Goal: Navigation & Orientation: Find specific page/section

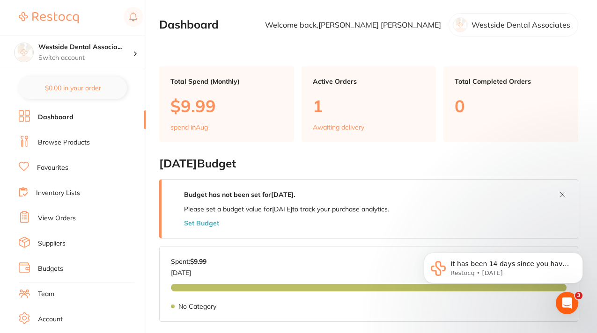
click at [71, 195] on link "Inventory Lists" at bounding box center [58, 193] width 44 height 9
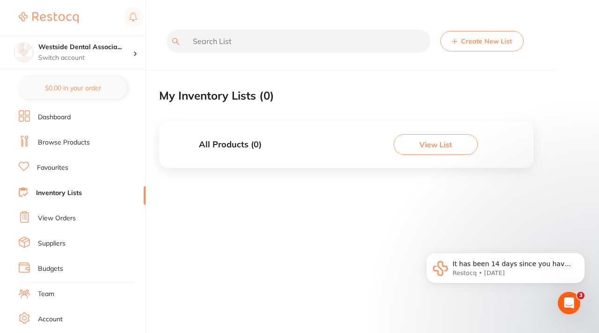
click at [74, 145] on link "Browse Products" at bounding box center [64, 142] width 52 height 9
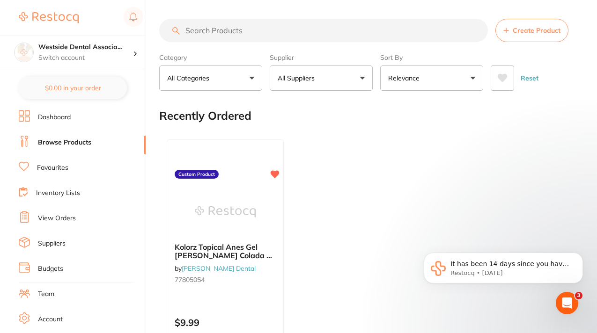
click at [363, 80] on button "All Suppliers" at bounding box center [321, 78] width 103 height 25
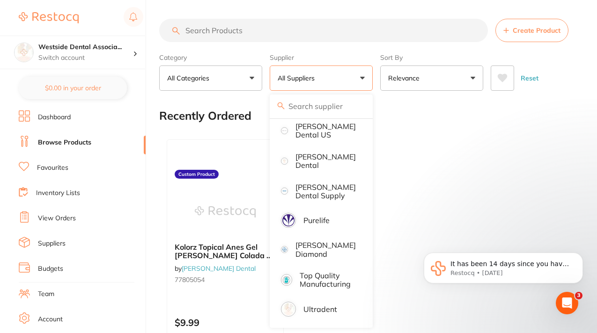
click at [55, 223] on link "View Orders" at bounding box center [57, 218] width 38 height 9
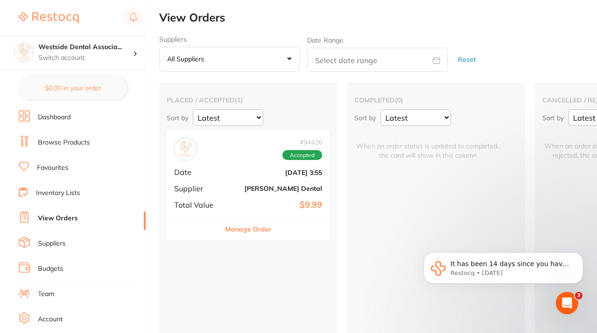
click at [71, 142] on link "Browse Products" at bounding box center [64, 142] width 52 height 9
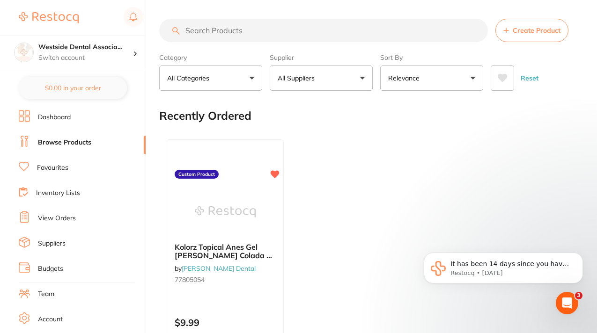
click at [358, 81] on button "All Suppliers" at bounding box center [321, 78] width 103 height 25
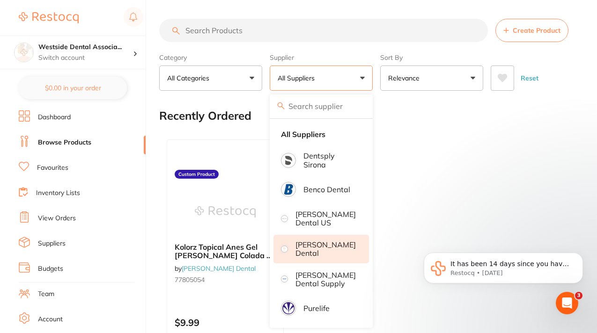
click at [317, 249] on p "[PERSON_NAME] Dental" at bounding box center [326, 249] width 60 height 17
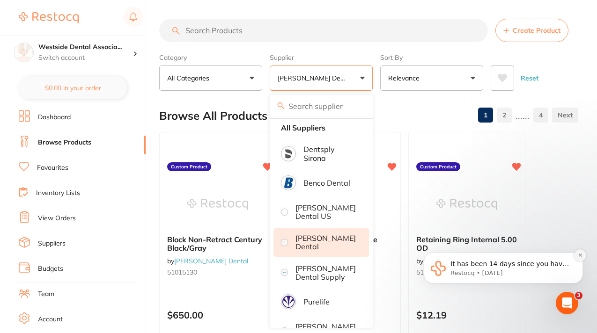
click at [583, 255] on button "Dismiss notification" at bounding box center [580, 256] width 12 height 12
